Goal: Task Accomplishment & Management: Complete application form

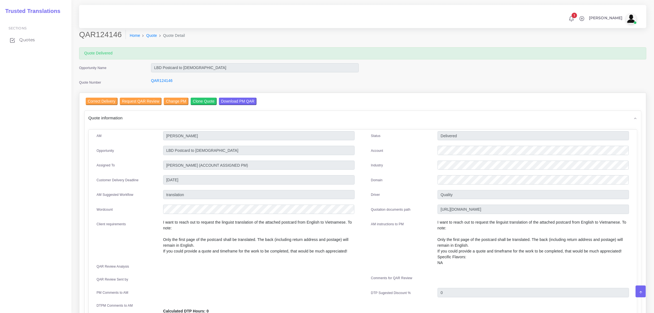
click at [25, 41] on span "Quotes" at bounding box center [27, 40] width 16 height 6
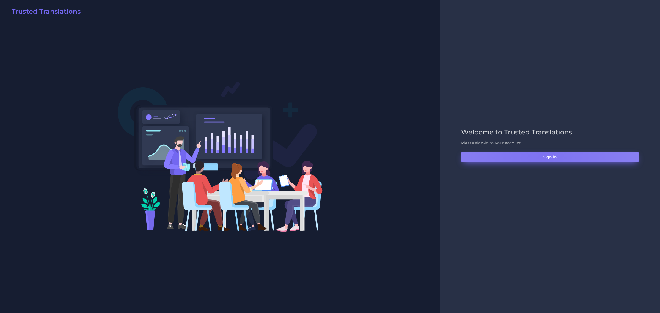
click at [542, 156] on button "Sign in" at bounding box center [550, 157] width 178 height 10
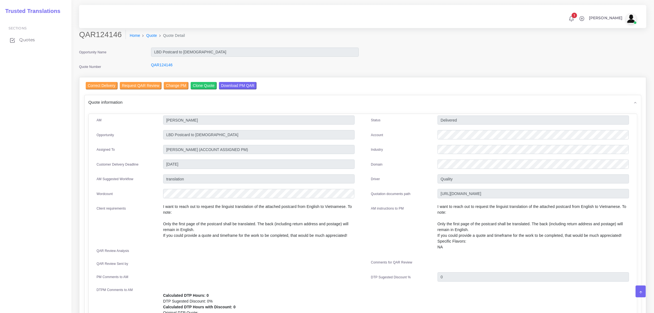
click at [26, 39] on span "Quotes" at bounding box center [27, 40] width 16 height 6
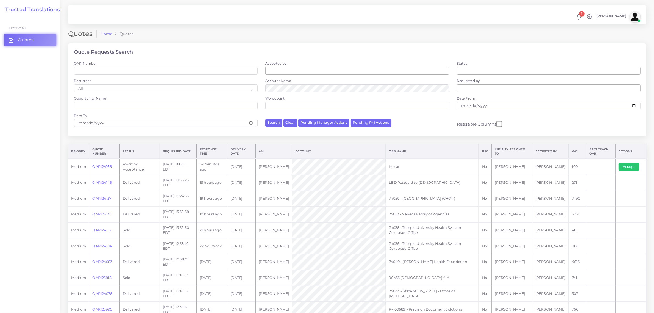
click at [102, 167] on link "QAR124166" at bounding box center [102, 166] width 20 height 4
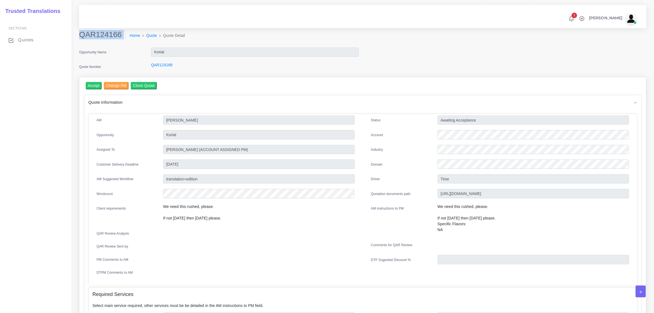
drag, startPoint x: 81, startPoint y: 34, endPoint x: 114, endPoint y: 45, distance: 35.0
click at [114, 45] on div "QAR124166 Home Quote Quote Detail" at bounding box center [363, 38] width 576 height 17
copy div "QAR124166"
click at [439, 142] on div "Status Awaiting Acceptance Account Industry Domain Driver" at bounding box center [500, 197] width 275 height 165
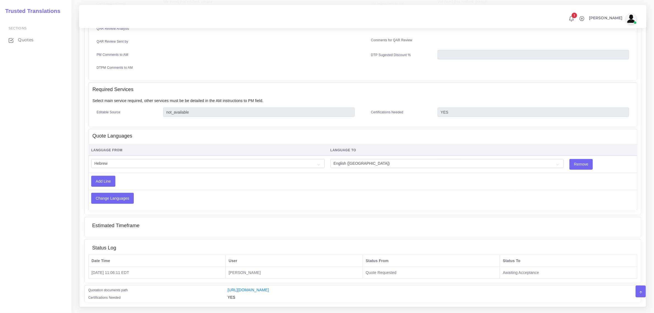
scroll to position [217, 0]
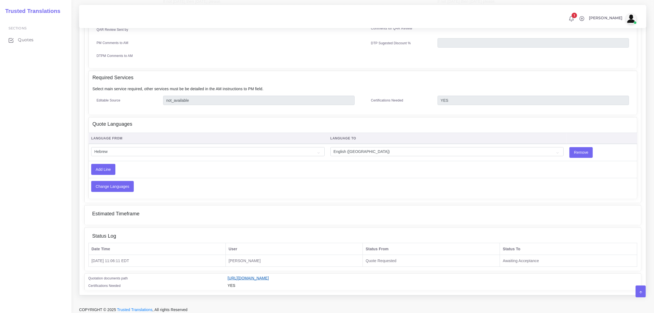
click at [269, 276] on link "[URL][DOMAIN_NAME]" at bounding box center [248, 278] width 41 height 4
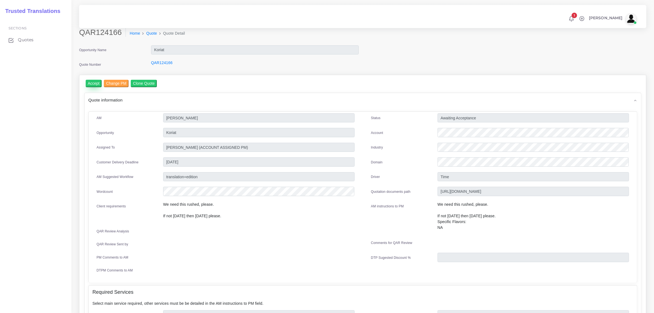
scroll to position [0, 0]
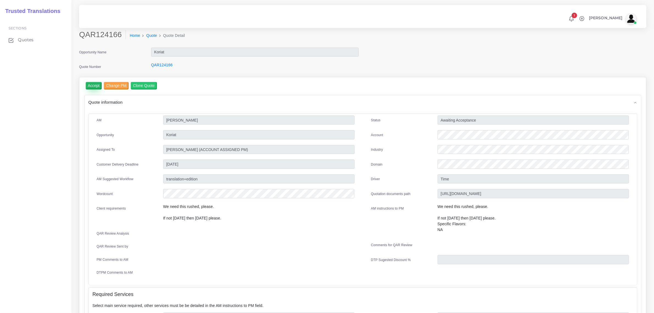
click at [95, 84] on input "Accept" at bounding box center [94, 85] width 16 height 7
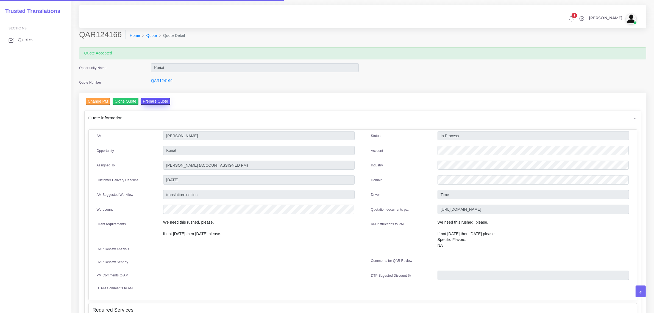
click at [155, 100] on button "Prepare Quote" at bounding box center [156, 101] width 30 height 7
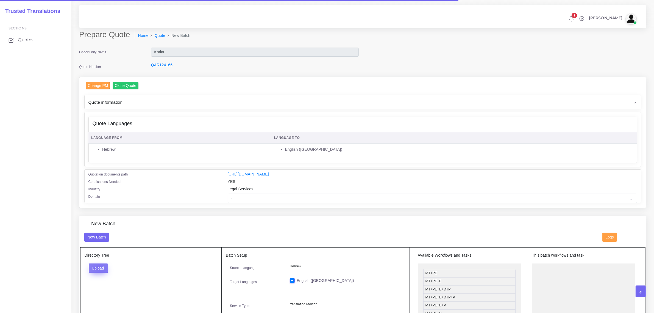
click at [101, 267] on button "Upload" at bounding box center [99, 267] width 20 height 9
click at [101, 289] on label "Files" at bounding box center [108, 288] width 38 height 7
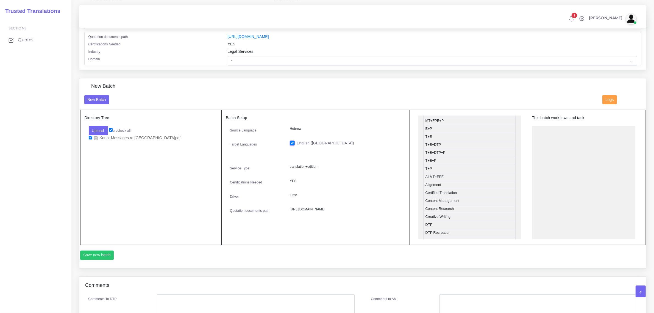
scroll to position [137, 0]
drag, startPoint x: 455, startPoint y: 199, endPoint x: 565, endPoint y: 130, distance: 129.9
drag, startPoint x: 449, startPoint y: 132, endPoint x: 564, endPoint y: 139, distance: 114.6
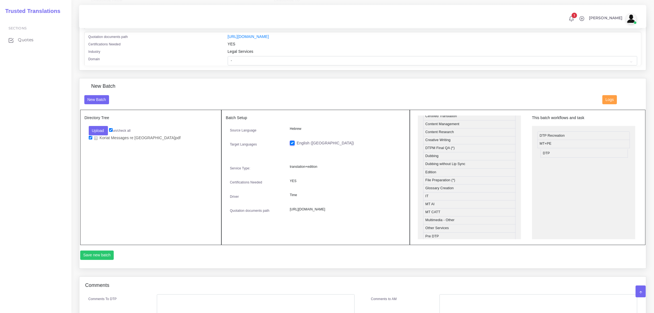
drag, startPoint x: 456, startPoint y: 148, endPoint x: 568, endPoint y: 152, distance: 111.4
click at [98, 254] on button "Save new batch" at bounding box center [97, 254] width 34 height 9
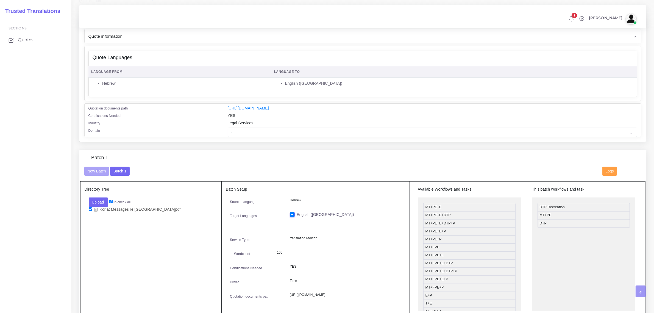
scroll to position [206, 0]
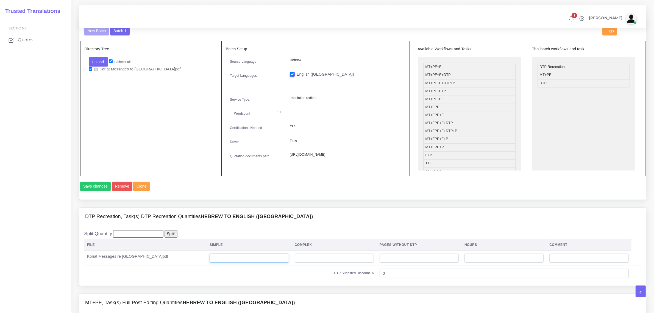
click at [227, 263] on input "number" at bounding box center [249, 257] width 79 height 9
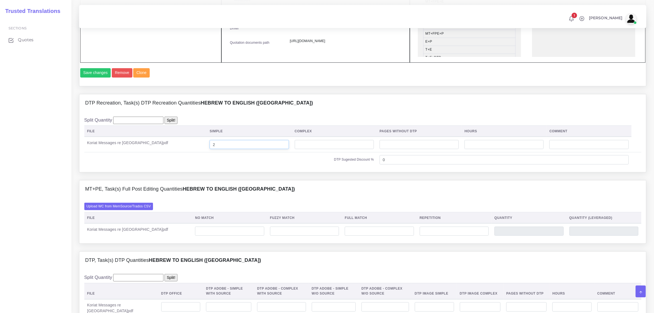
scroll to position [378, 0]
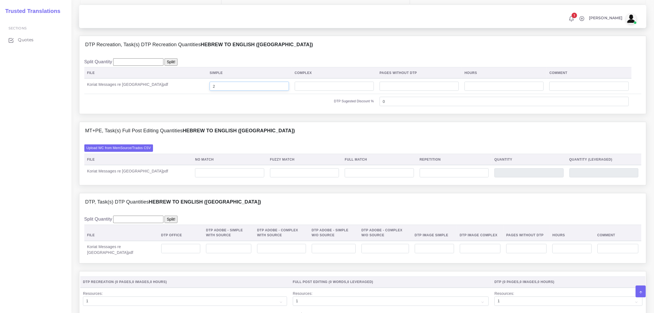
type input "2"
click at [220, 178] on input "number" at bounding box center [229, 172] width 69 height 9
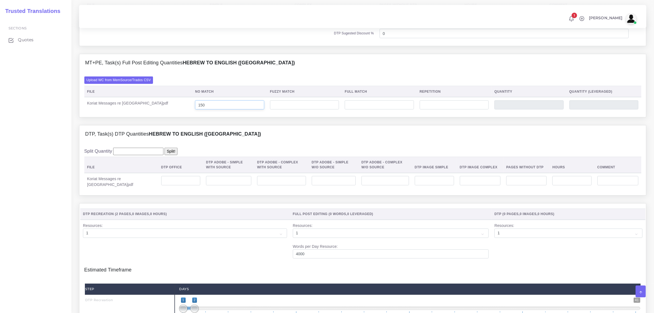
scroll to position [447, 0]
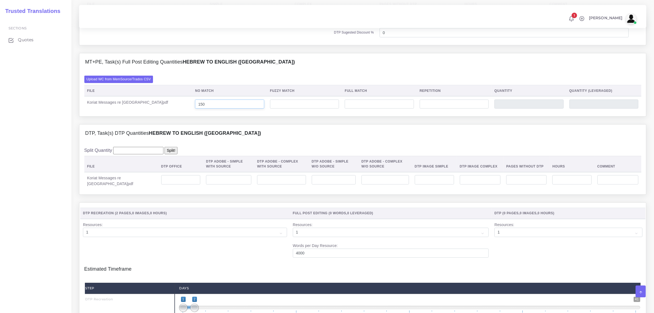
type input "150"
click at [161, 184] on input "number" at bounding box center [180, 179] width 39 height 9
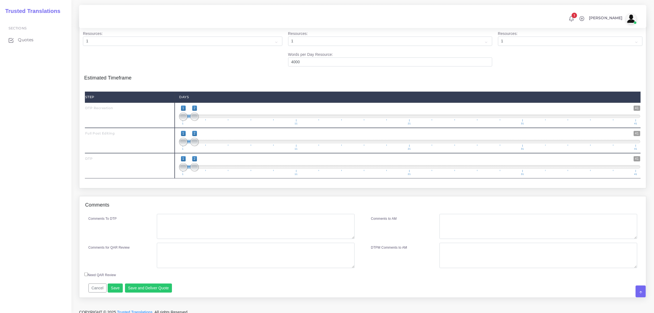
scroll to position [653, 0]
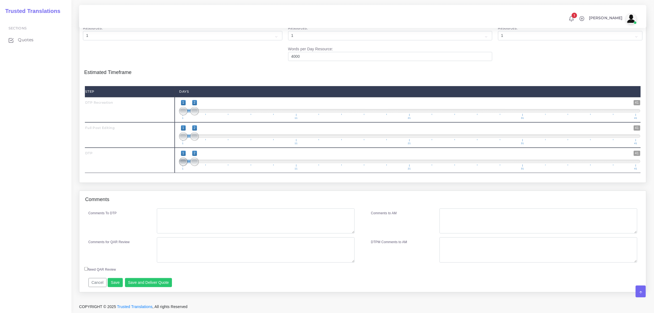
type input "2"
type input "2;2"
drag, startPoint x: 184, startPoint y: 163, endPoint x: 187, endPoint y: 150, distance: 13.1
click at [192, 159] on span "1 41 2 2 2 — 2 1 11 21 31 41" at bounding box center [410, 160] width 462 height 19
type input "2;2"
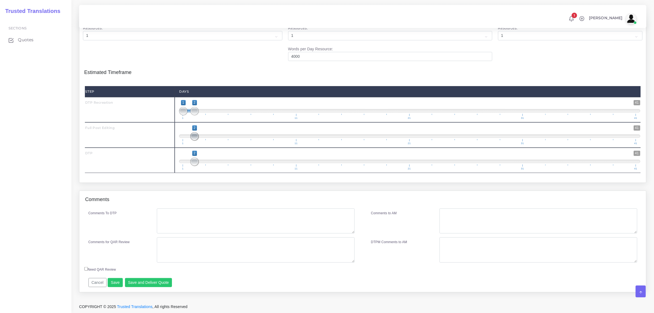
drag, startPoint x: 183, startPoint y: 138, endPoint x: 194, endPoint y: 139, distance: 11.3
click at [194, 139] on span at bounding box center [194, 136] width 8 height 8
type input "1;1"
drag, startPoint x: 194, startPoint y: 115, endPoint x: 185, endPoint y: 114, distance: 8.8
click at [185, 114] on span at bounding box center [183, 111] width 8 height 8
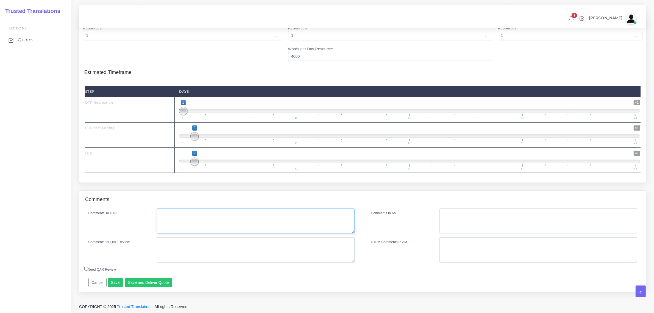
click at [192, 219] on textarea "Comments To DTP" at bounding box center [256, 220] width 198 height 25
type textarea "n"
type textarea "i"
type textarea "no specific instructions"
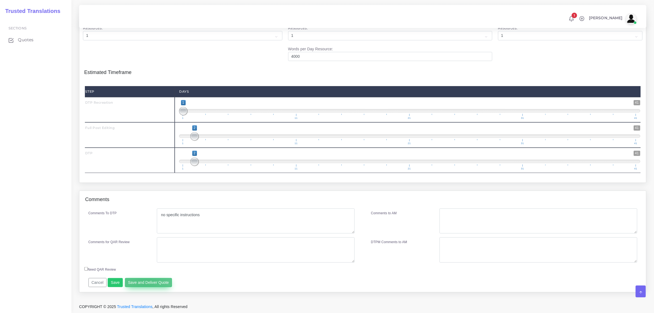
click at [144, 282] on button "Save and Deliver Quote" at bounding box center [148, 282] width 47 height 9
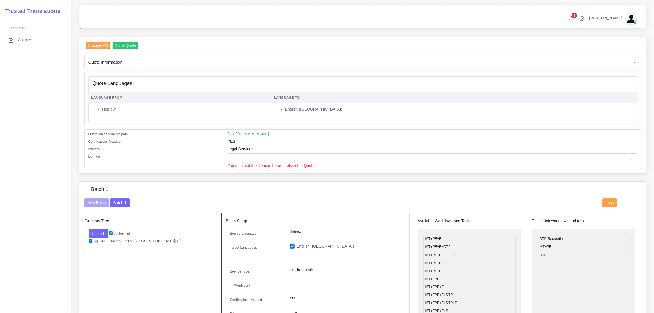
click at [246, 163] on span "You must set the Domain before deliver the Quote" at bounding box center [271, 165] width 87 height 4
click at [242, 157] on select "- Advertising and Media Agriculture, Forestry and Fishing Architecture, Buildin…" at bounding box center [433, 157] width 410 height 9
select select "Legal Services"
click at [228, 153] on select "- Advertising and Media Agriculture, Forestry and Fishing Architecture, Buildin…" at bounding box center [433, 157] width 410 height 9
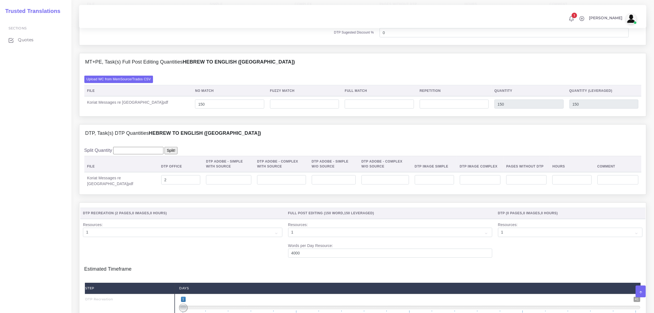
scroll to position [661, 0]
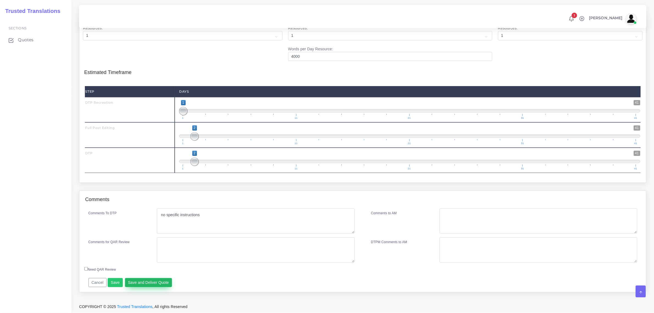
click at [140, 282] on button "Save and Deliver Quote" at bounding box center [148, 282] width 47 height 9
